Goal: Task Accomplishment & Management: Manage account settings

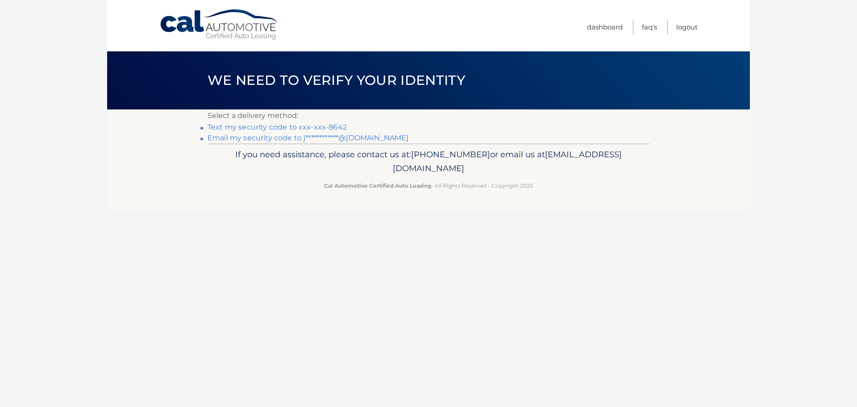
click at [319, 126] on link "Text my security code to xxx-xxx-8642" at bounding box center [277, 127] width 139 height 8
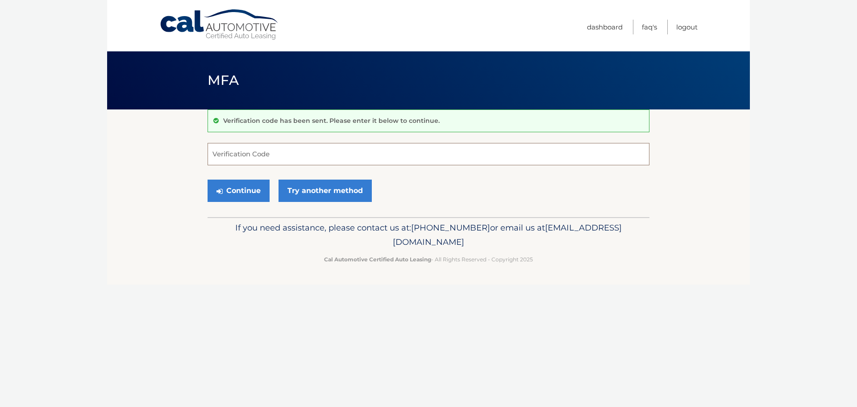
click at [331, 149] on input "Verification Code" at bounding box center [429, 154] width 442 height 22
type input "524902"
click at [221, 195] on button "Continue" at bounding box center [239, 190] width 62 height 22
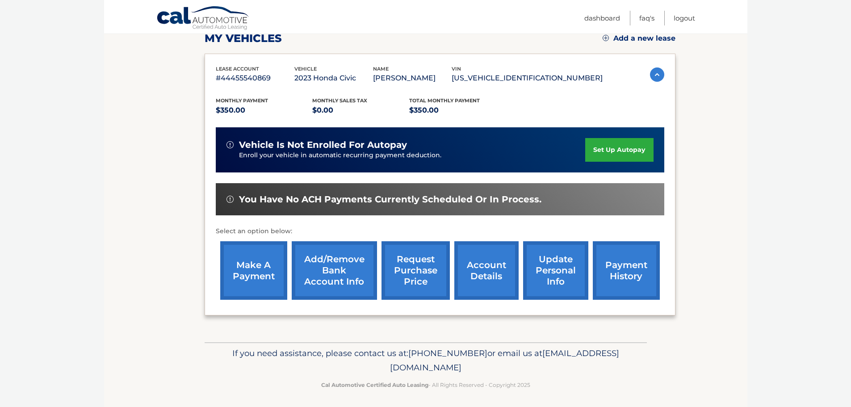
scroll to position [134, 0]
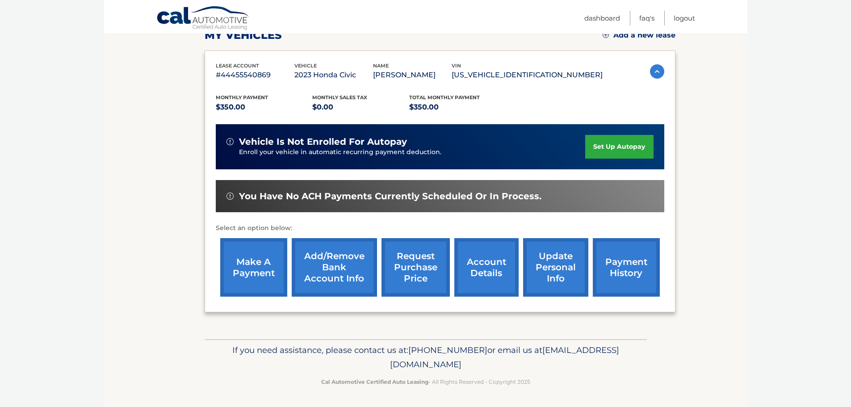
click at [490, 269] on link "account details" at bounding box center [486, 267] width 64 height 58
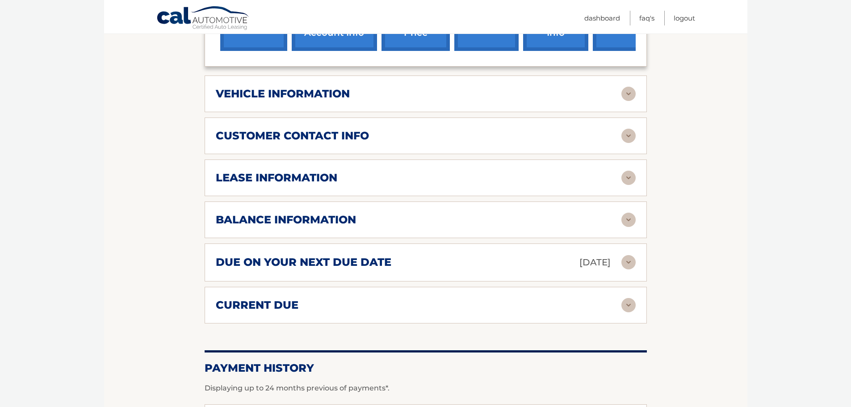
scroll to position [402, 0]
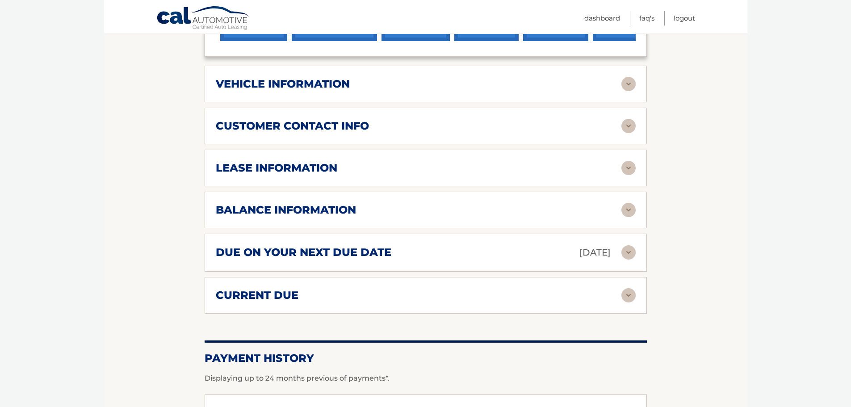
click at [632, 86] on img at bounding box center [628, 84] width 14 height 14
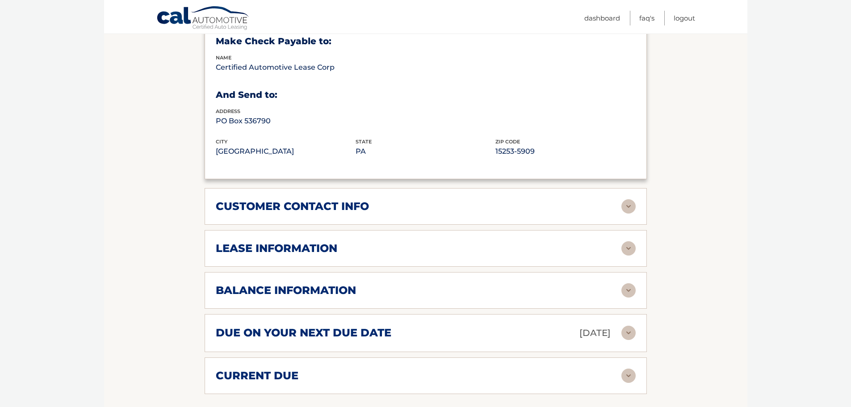
scroll to position [580, 0]
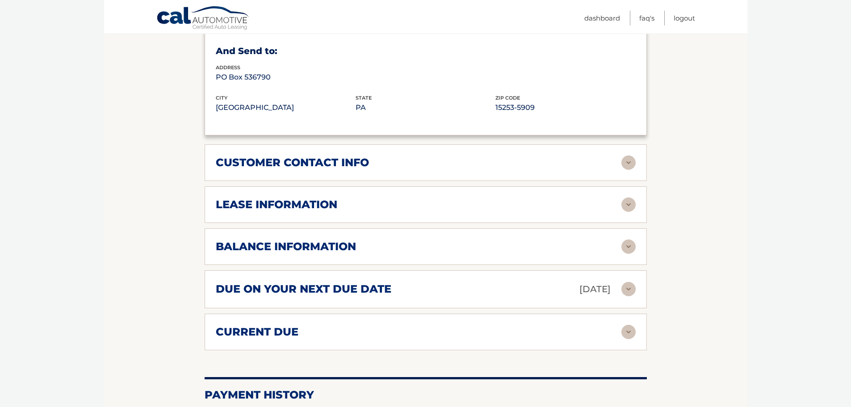
click at [629, 161] on img at bounding box center [628, 162] width 14 height 14
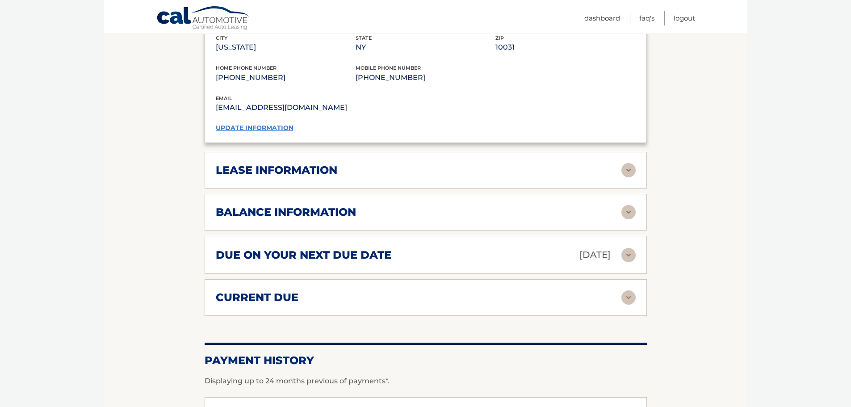
scroll to position [804, 0]
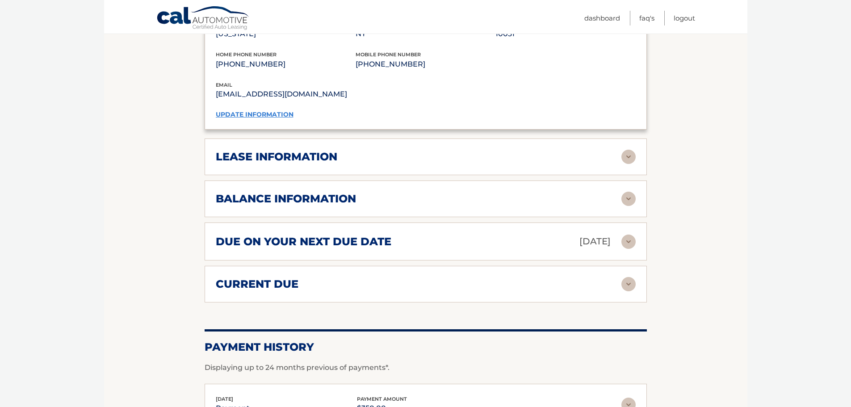
click at [386, 63] on p "(917) 569-8642" at bounding box center [425, 64] width 140 height 13
click at [507, 171] on div "lease information Contract Start Date Jan 02, 2023 Term 39 Maturity Date Apr 02…" at bounding box center [425, 156] width 442 height 37
click at [631, 161] on img at bounding box center [628, 157] width 14 height 14
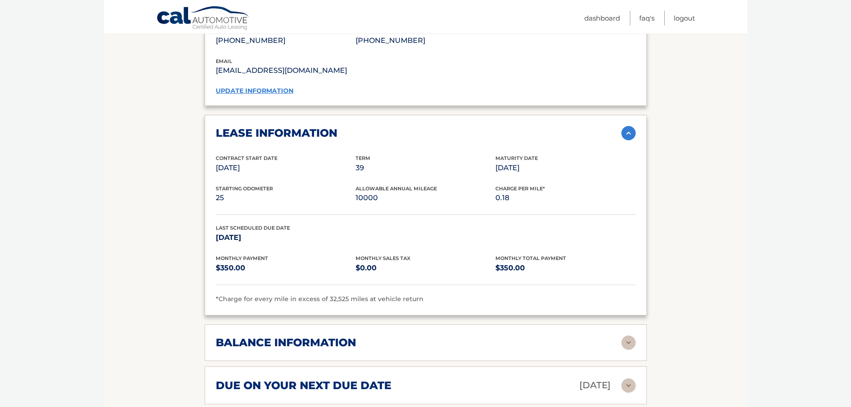
scroll to position [848, 0]
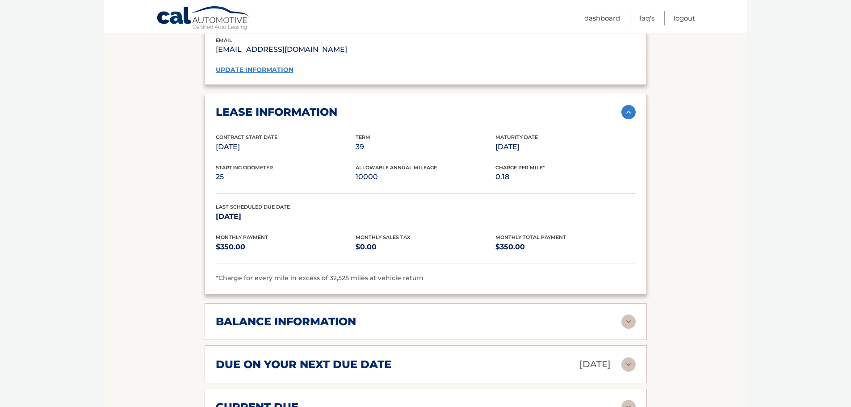
click at [625, 317] on img at bounding box center [628, 321] width 14 height 14
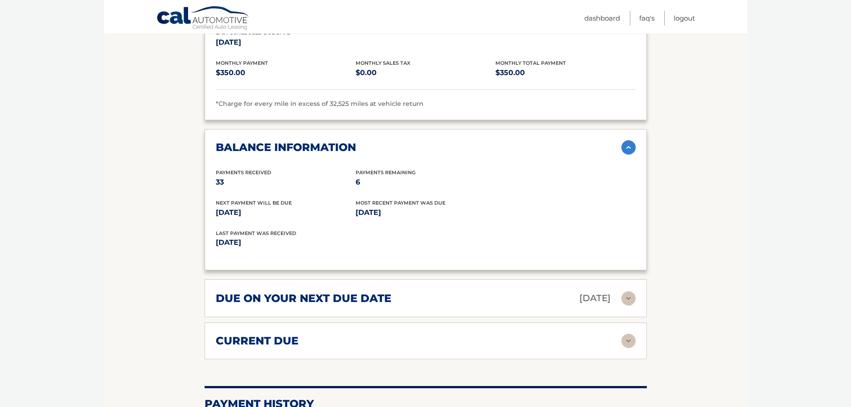
scroll to position [1027, 0]
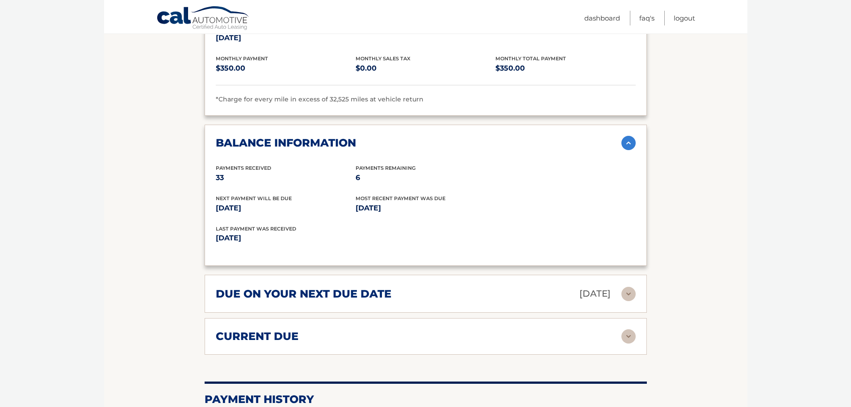
click at [626, 297] on img at bounding box center [628, 294] width 14 height 14
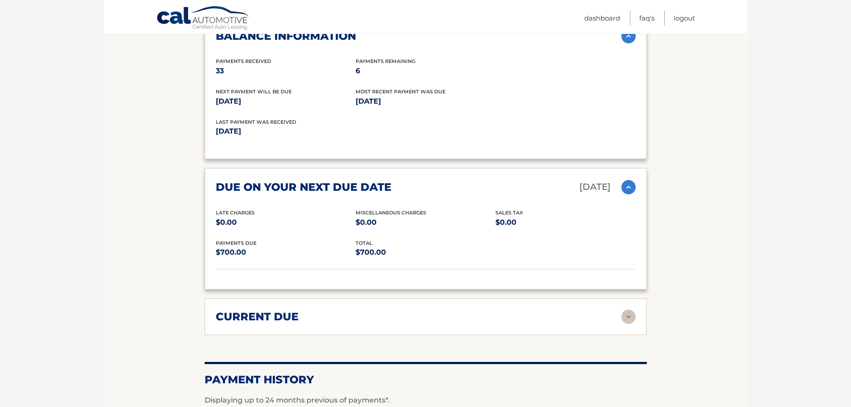
scroll to position [1206, 0]
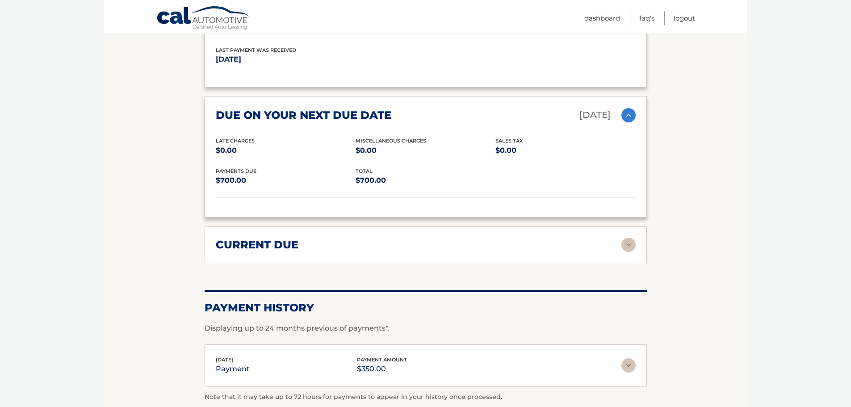
click at [637, 248] on div "current due Late Charges $0.00 Miscelleneous Charges* $0.00 Sales Tax $0.00 pay…" at bounding box center [425, 244] width 442 height 37
click at [629, 248] on img at bounding box center [628, 245] width 14 height 14
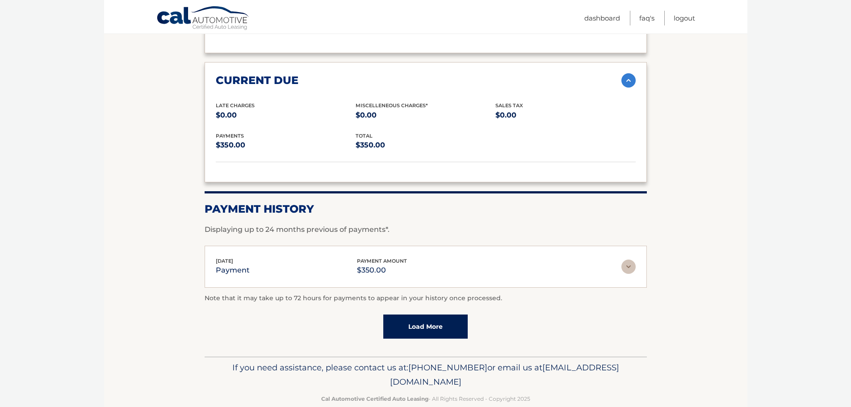
scroll to position [1384, 0]
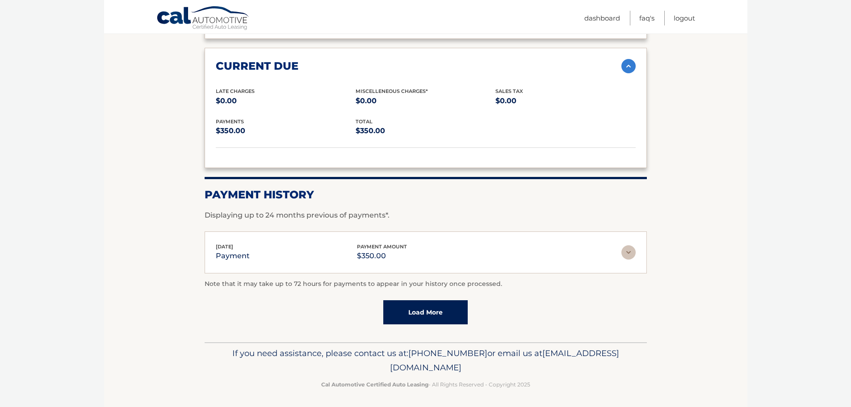
click at [417, 316] on link "Load More" at bounding box center [425, 312] width 84 height 24
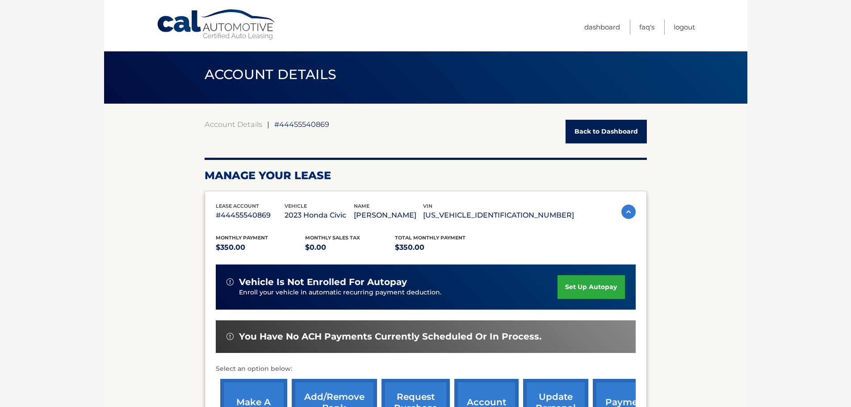
scroll to position [0, 0]
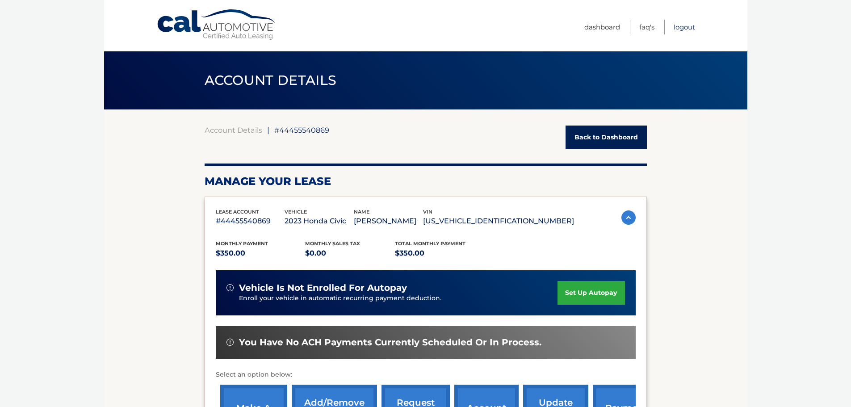
click at [676, 32] on link "Logout" at bounding box center [683, 27] width 21 height 15
